Goal: Task Accomplishment & Management: Complete application form

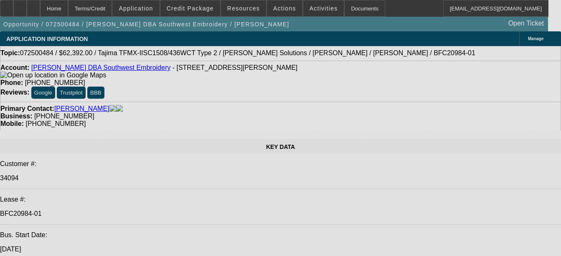
select select "0.2"
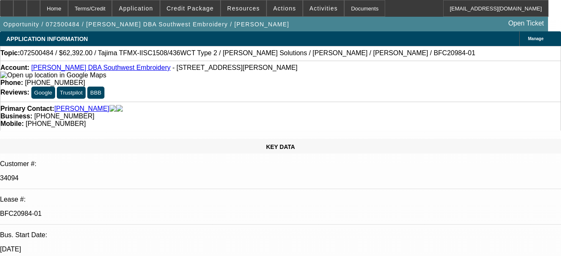
select select "2"
select select "0.1"
select select "0.2"
select select "2"
select select "0.1"
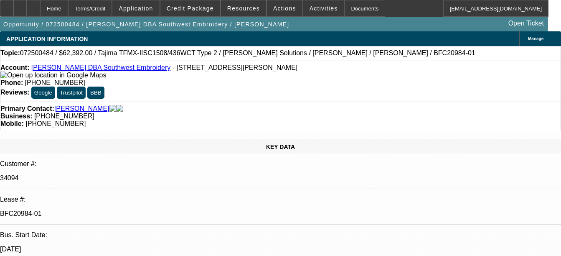
select select "0.15"
select select "2"
select select "0.1"
select select "0.15"
select select "2"
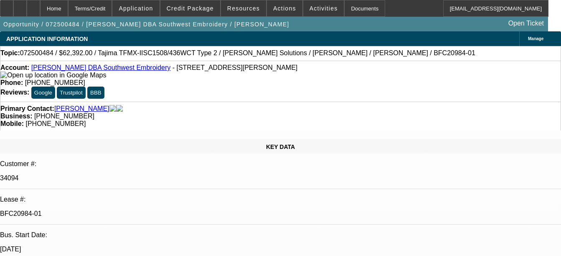
select select "0.1"
select select "1"
select select "2"
select select "4"
select select "1"
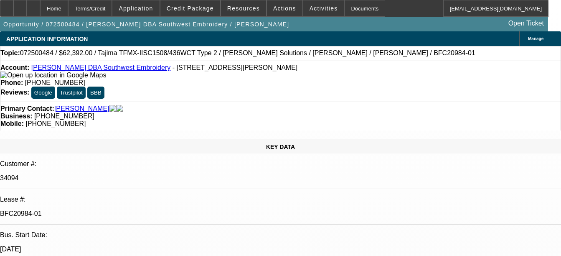
select select "2"
select select "4"
select select "1"
select select "2"
select select "4"
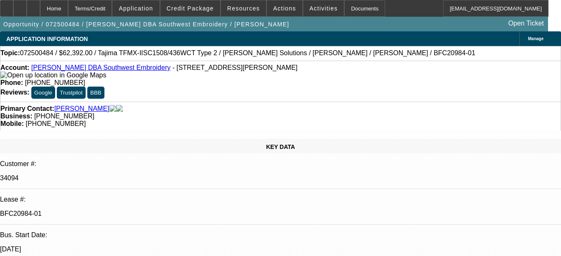
select select "1"
select select "2"
select select "4"
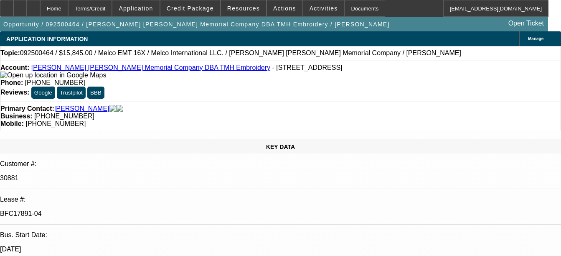
select select "0"
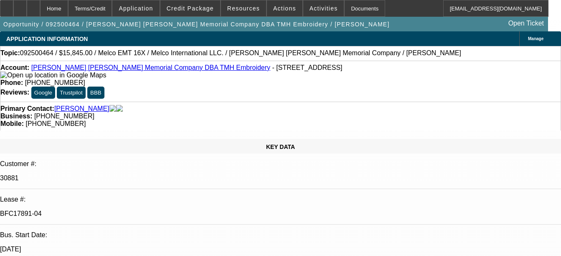
select select "0"
select select "1"
select select "2"
select select "6"
select select "1"
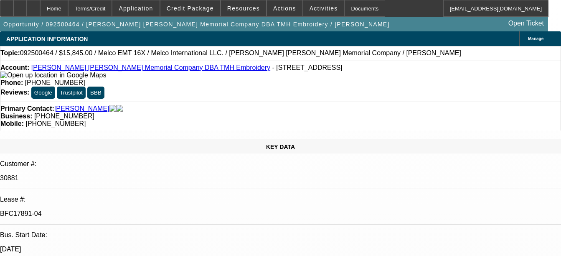
select select "2"
select select "6"
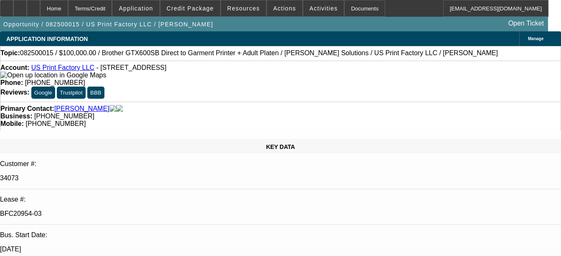
select select "0"
select select "2"
select select "0"
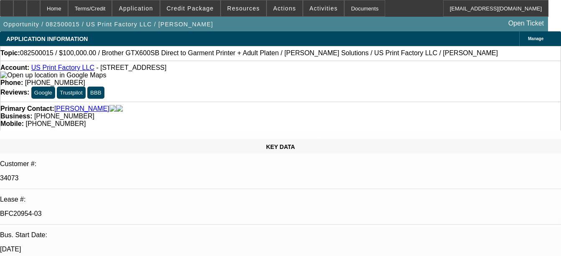
select select "0"
select select "2"
select select "0"
select select "2"
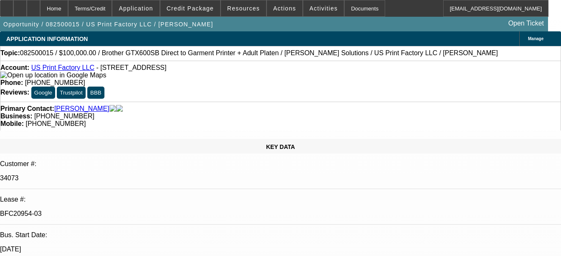
select select "0"
select select "1"
select select "2"
select select "6"
select select "1"
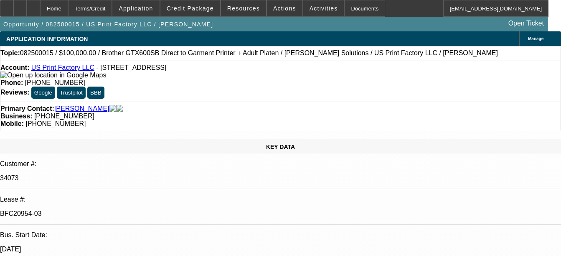
select select "2"
select select "6"
select select "1"
select select "2"
select select "6"
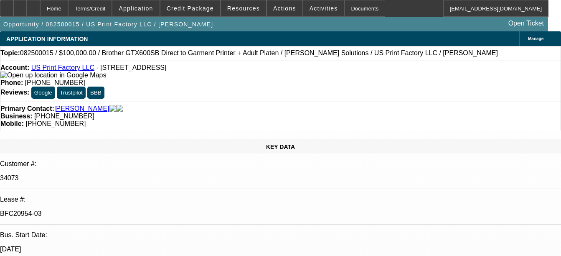
select select "1"
select select "2"
select select "6"
